Goal: Task Accomplishment & Management: Use online tool/utility

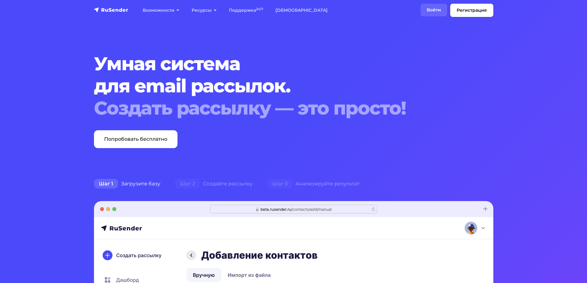
click at [427, 8] on link "Войти" at bounding box center [433, 10] width 26 height 13
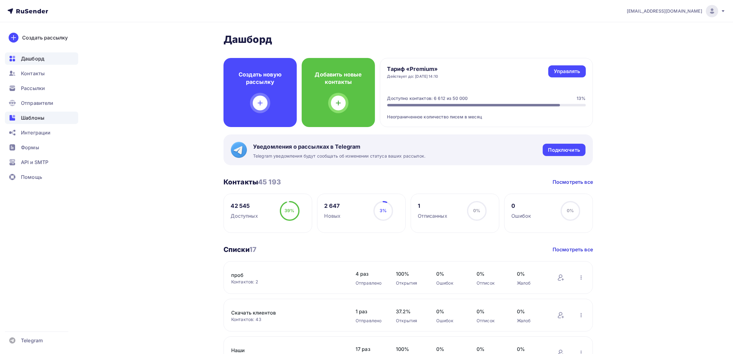
click at [15, 114] on icon at bounding box center [12, 117] width 7 height 7
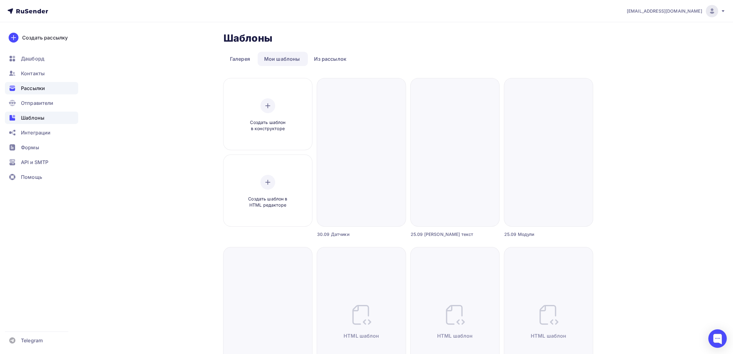
click at [48, 89] on div "Рассылки" at bounding box center [41, 88] width 73 height 12
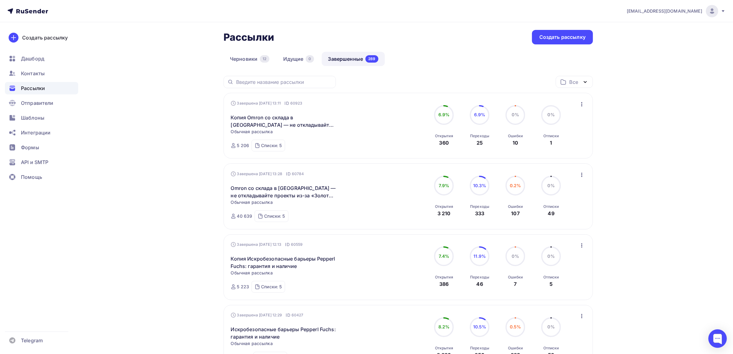
scroll to position [38, 0]
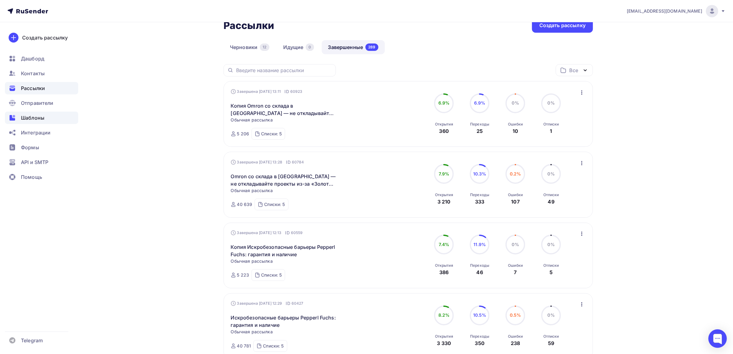
click at [23, 121] on span "Шаблоны" at bounding box center [32, 117] width 23 height 7
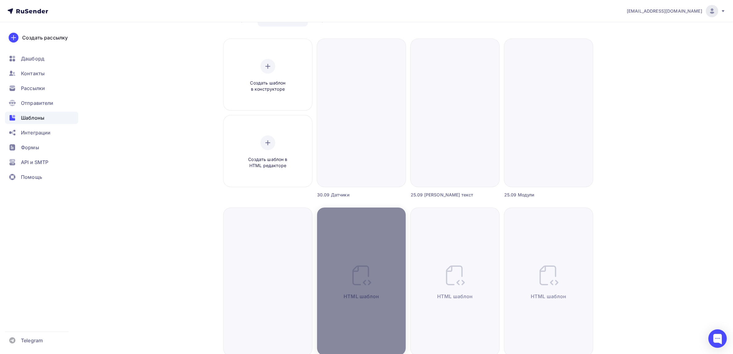
scroll to position [77, 0]
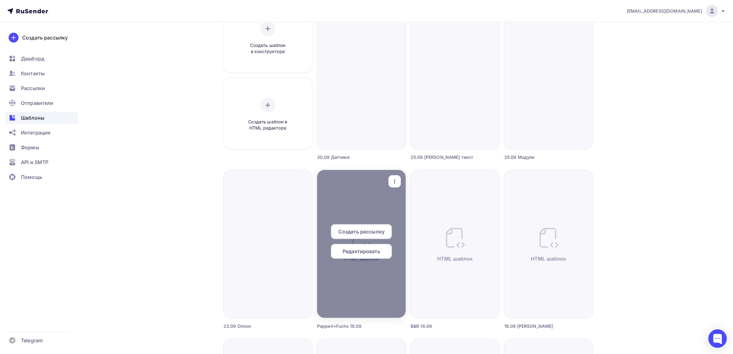
click at [392, 182] on icon "button" at bounding box center [394, 181] width 7 height 7
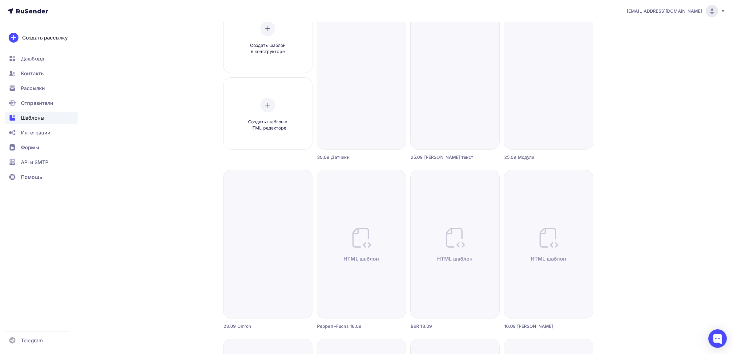
click at [616, 238] on div "Шаблоны Шаблоны Галерея Мои шаблоны Из рассылок Создать шаблон в конструкторе С…" at bounding box center [366, 340] width 505 height 791
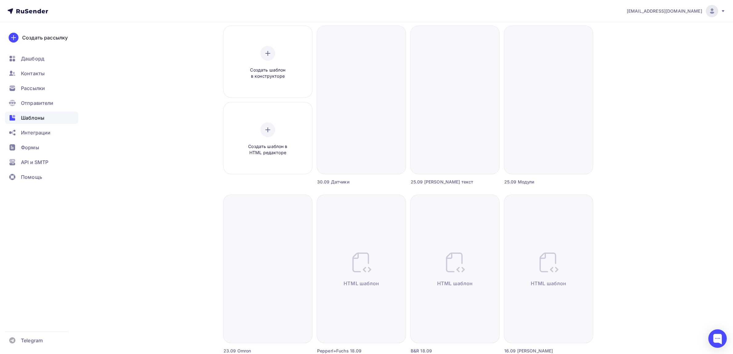
scroll to position [38, 0]
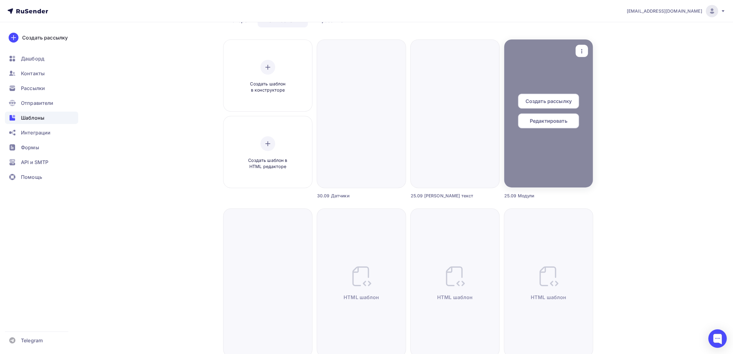
click at [583, 56] on div "button" at bounding box center [582, 51] width 12 height 12
click at [589, 75] on link "Предпросмотр" at bounding box center [611, 81] width 62 height 12
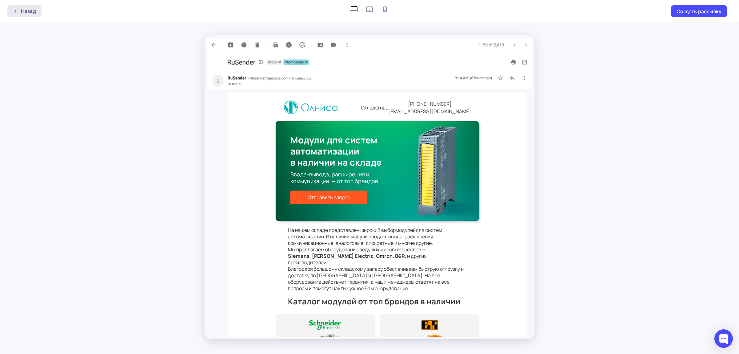
click at [37, 9] on div "Назад" at bounding box center [24, 11] width 34 height 12
